Goal: Find specific fact: Find specific fact

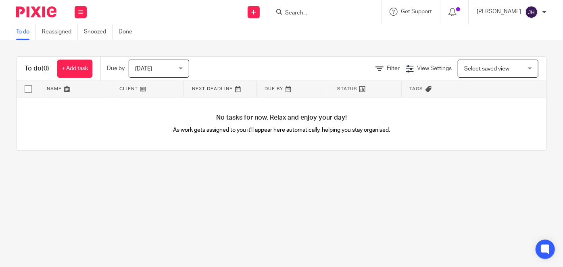
click at [357, 13] on input "Search" at bounding box center [320, 13] width 73 height 7
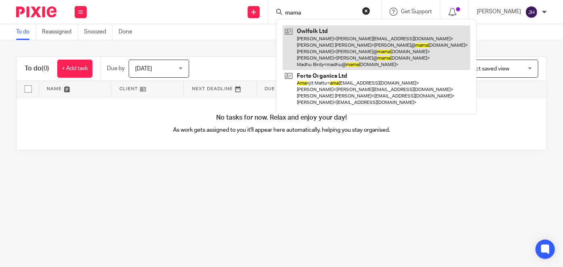
type input "mama"
click at [361, 40] on link at bounding box center [377, 47] width 188 height 45
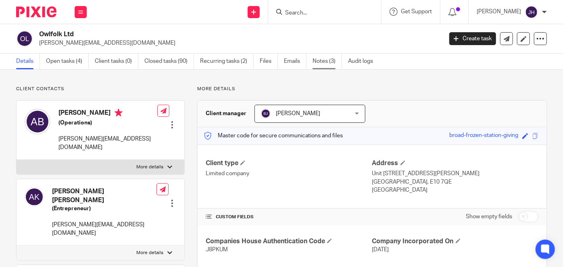
click at [333, 60] on link "Notes (3)" at bounding box center [327, 62] width 29 height 16
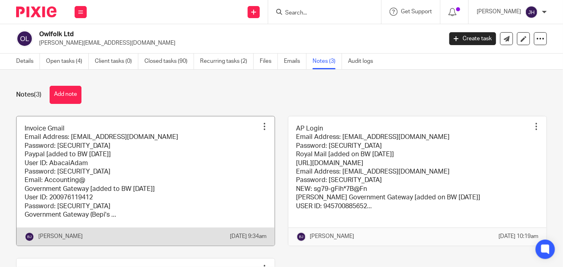
click at [138, 172] on link at bounding box center [146, 182] width 258 height 130
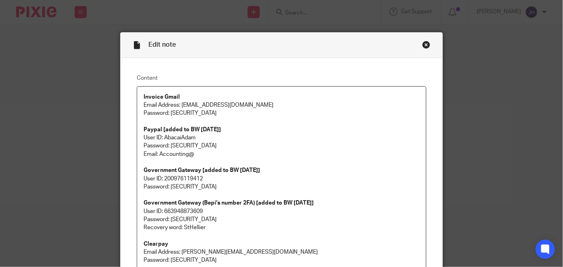
click at [183, 113] on p "Password: paymenow4321!!" at bounding box center [282, 117] width 276 height 17
drag, startPoint x: 184, startPoint y: 113, endPoint x: 215, endPoint y: 112, distance: 31.5
click at [215, 112] on p "Password: paymenow4321!!" at bounding box center [282, 117] width 276 height 17
copy p "paymenow4321!!"
